Goal: Task Accomplishment & Management: Manage account settings

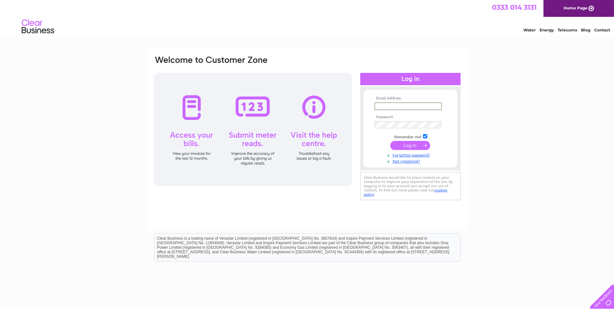
click at [416, 107] on input "text" at bounding box center [408, 106] width 67 height 8
click at [387, 105] on input "text" at bounding box center [408, 106] width 67 height 8
type input "[EMAIL_ADDRESS][DOMAIN_NAME]"
click at [394, 129] on tbody "Email Address: [EMAIL_ADDRESS][DOMAIN_NAME] Password: Remember me?" at bounding box center [410, 129] width 75 height 67
click at [413, 148] on input "submit" at bounding box center [410, 145] width 40 height 9
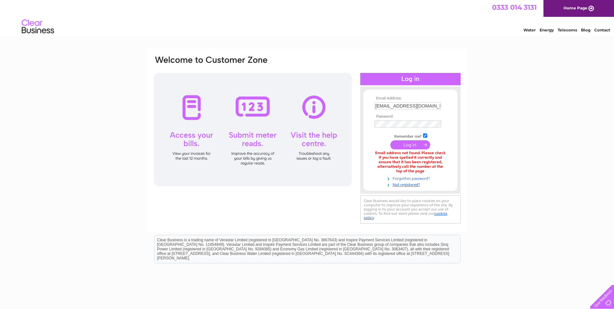
click at [410, 180] on link "Forgotten password?" at bounding box center [411, 178] width 73 height 6
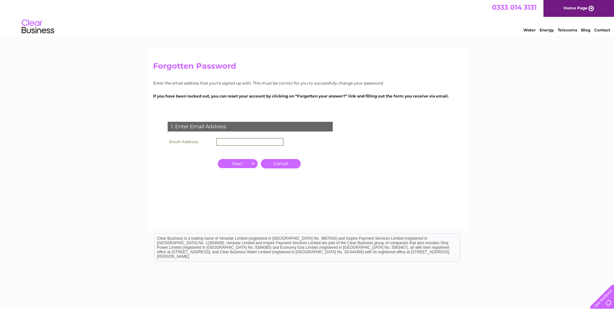
click at [222, 141] on input "text" at bounding box center [249, 142] width 67 height 8
type input "[EMAIL_ADDRESS][DOMAIN_NAME]"
click at [232, 166] on input "button" at bounding box center [238, 163] width 40 height 9
